Goal: Check status: Check status

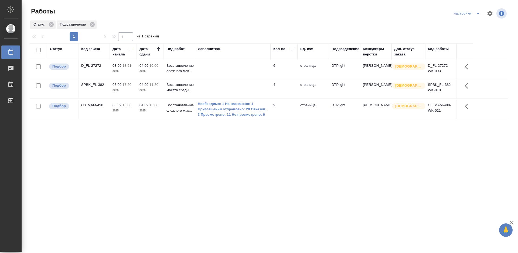
click at [201, 151] on div "Статус Код заказа Дата начала Дата сдачи Вид работ Исполнитель Кол-во Ед. изм П…" at bounding box center [269, 140] width 478 height 194
click at [143, 159] on div "Статус Код заказа Дата начала Дата сдачи Вид работ Исполнитель Кол-во Ед. изм П…" at bounding box center [269, 140] width 478 height 194
click at [95, 65] on div "D_FL-27272" at bounding box center [94, 65] width 26 height 5
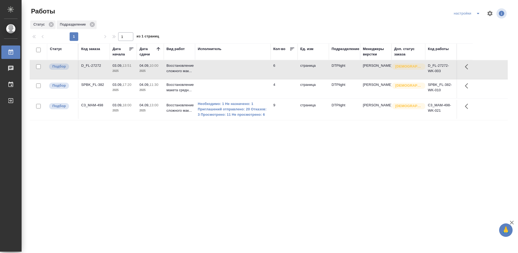
click at [95, 65] on div "D_FL-27272" at bounding box center [94, 65] width 26 height 5
click at [264, 159] on div "Статус Код заказа Дата начала Дата сдачи Вид работ Исполнитель Кол-во Ед. изм П…" at bounding box center [269, 140] width 478 height 194
click at [400, 203] on div "Статус Код заказа Дата начала Дата сдачи Вид работ Исполнитель Кол-во Ед. изм П…" at bounding box center [269, 140] width 478 height 194
drag, startPoint x: 184, startPoint y: 143, endPoint x: 183, endPoint y: 140, distance: 2.7
click at [183, 143] on div "Статус Код заказа Дата начала Дата сдачи Вид работ Исполнитель Кол-во Ед. изм П…" at bounding box center [269, 140] width 478 height 194
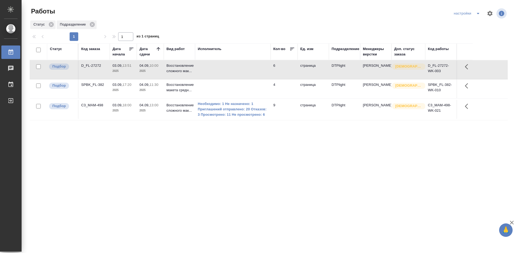
click at [301, 172] on div "Статус Код заказа Дата начала Дата сдачи Вид работ Исполнитель Кол-во Ед. изм П…" at bounding box center [269, 140] width 478 height 194
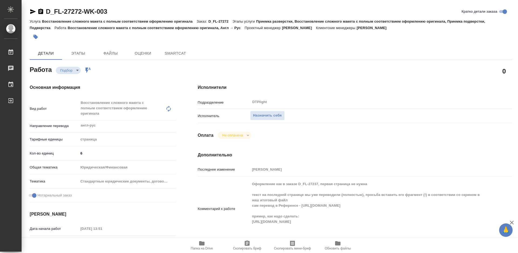
type textarea "x"
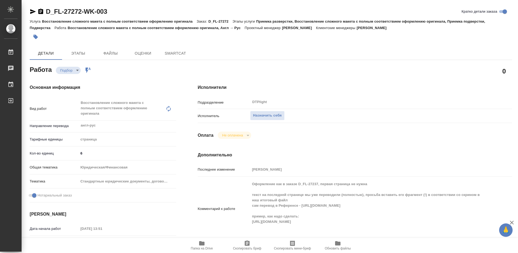
type textarea "x"
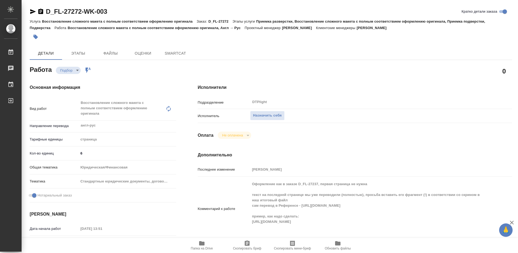
type textarea "x"
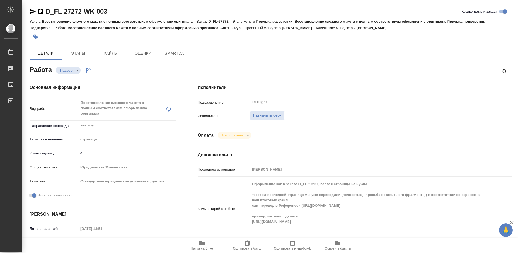
type textarea "x"
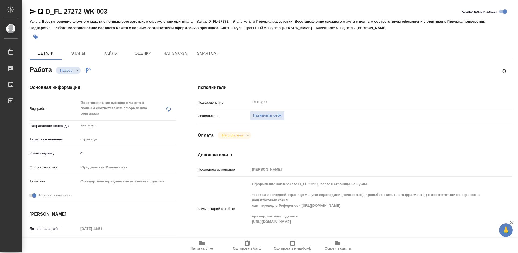
type textarea "x"
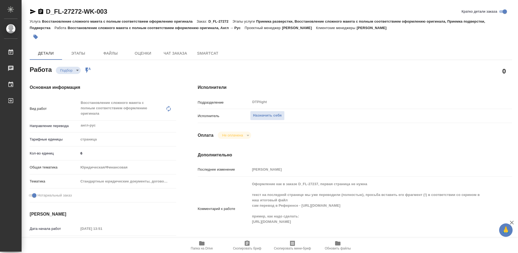
scroll to position [27, 0]
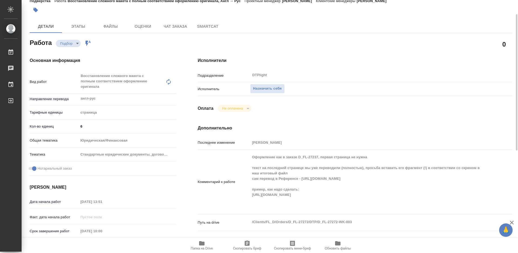
type textarea "x"
